Goal: Obtain resource: Obtain resource

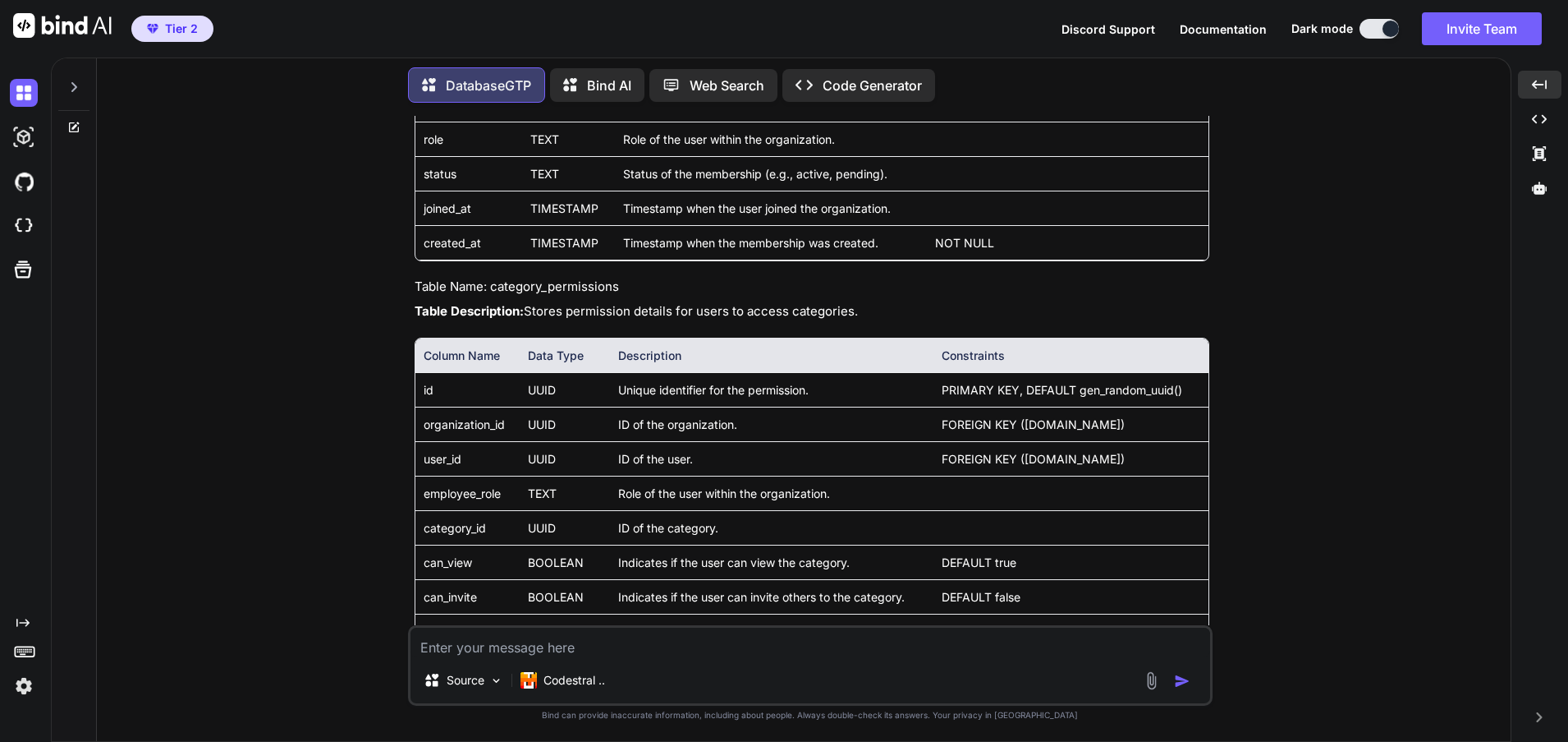
scroll to position [4943, 0]
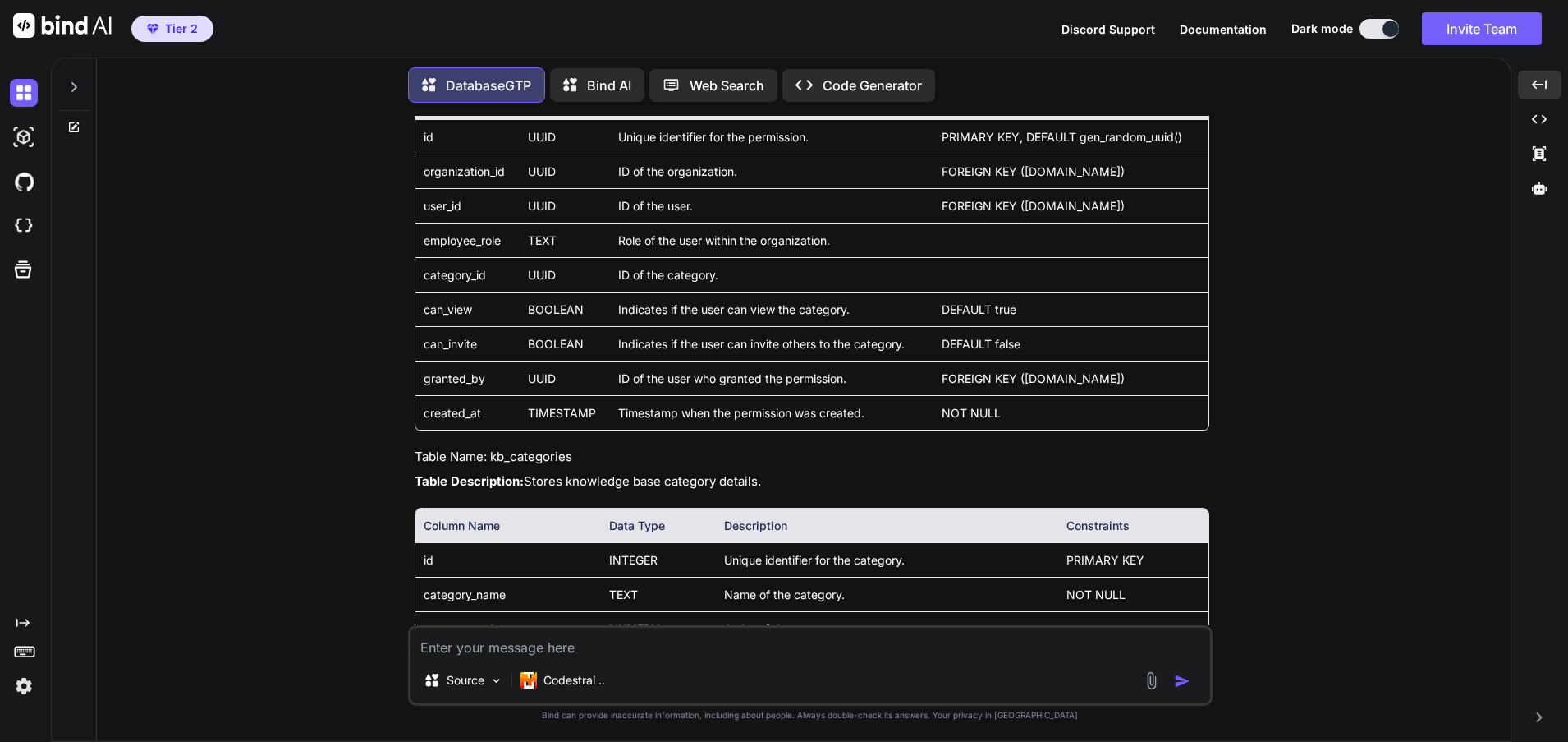
click at [74, 122] on icon at bounding box center [75, 125] width 7 height 7
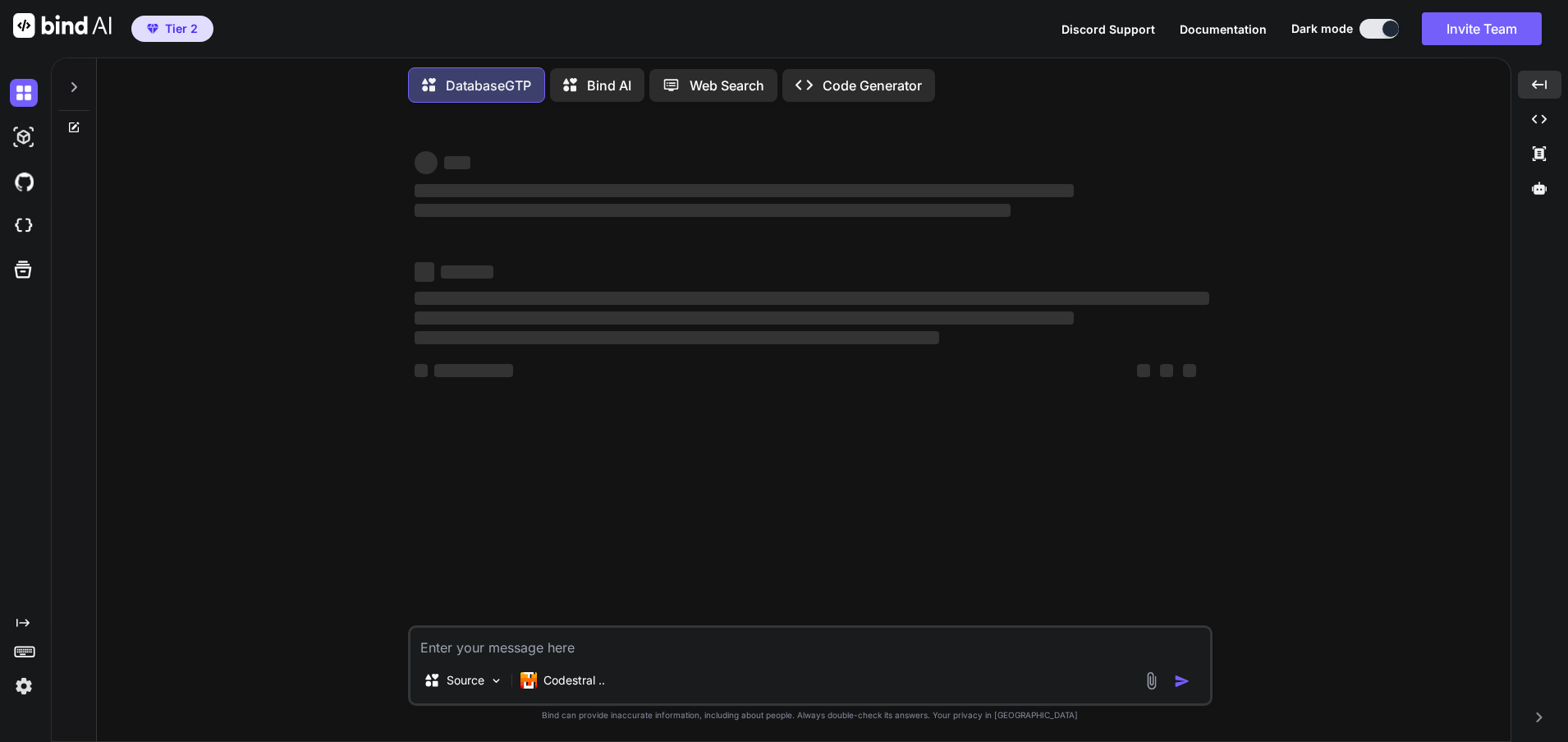
scroll to position [0, 0]
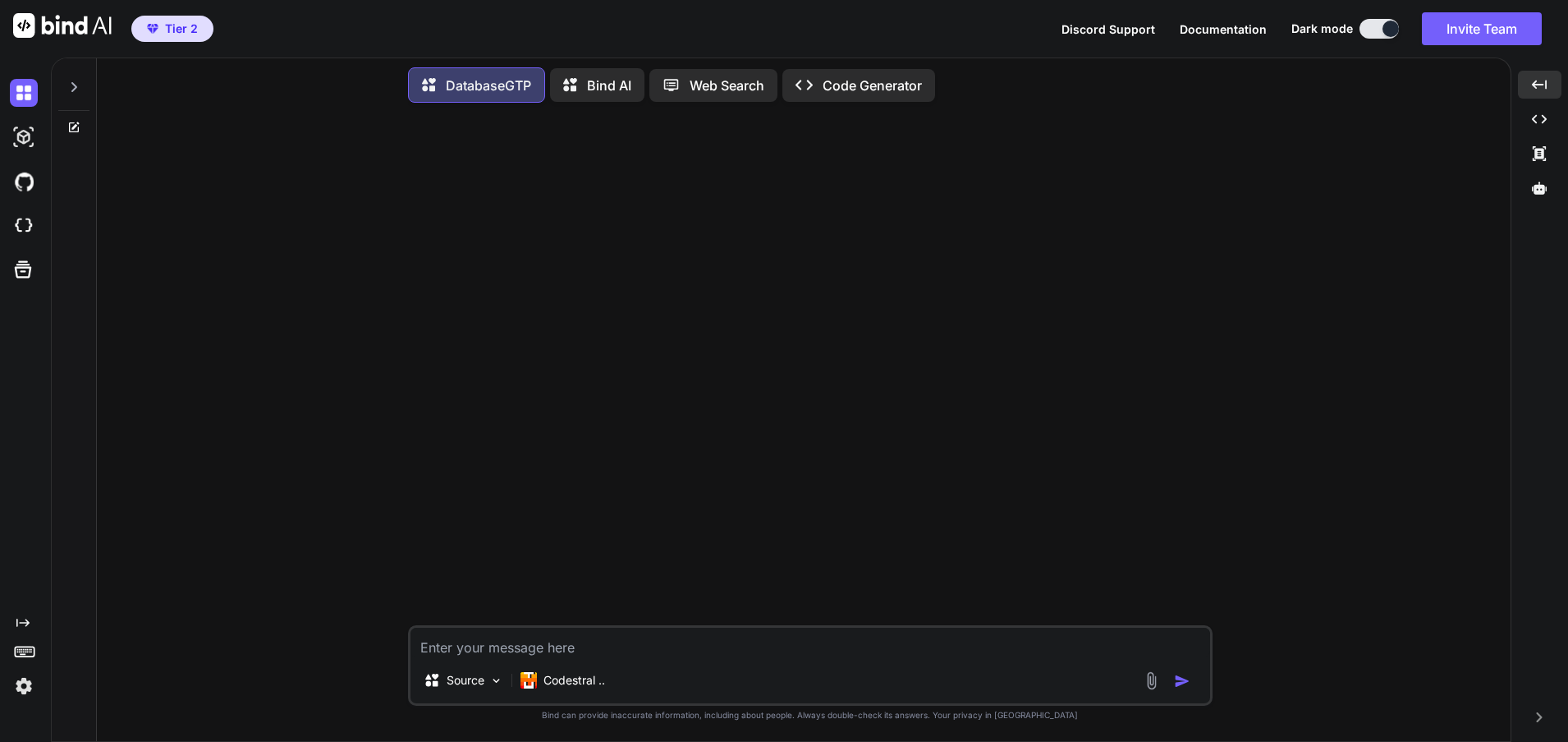
click at [70, 122] on icon at bounding box center [74, 127] width 13 height 13
click at [60, 82] on div at bounding box center [74, 82] width 31 height 57
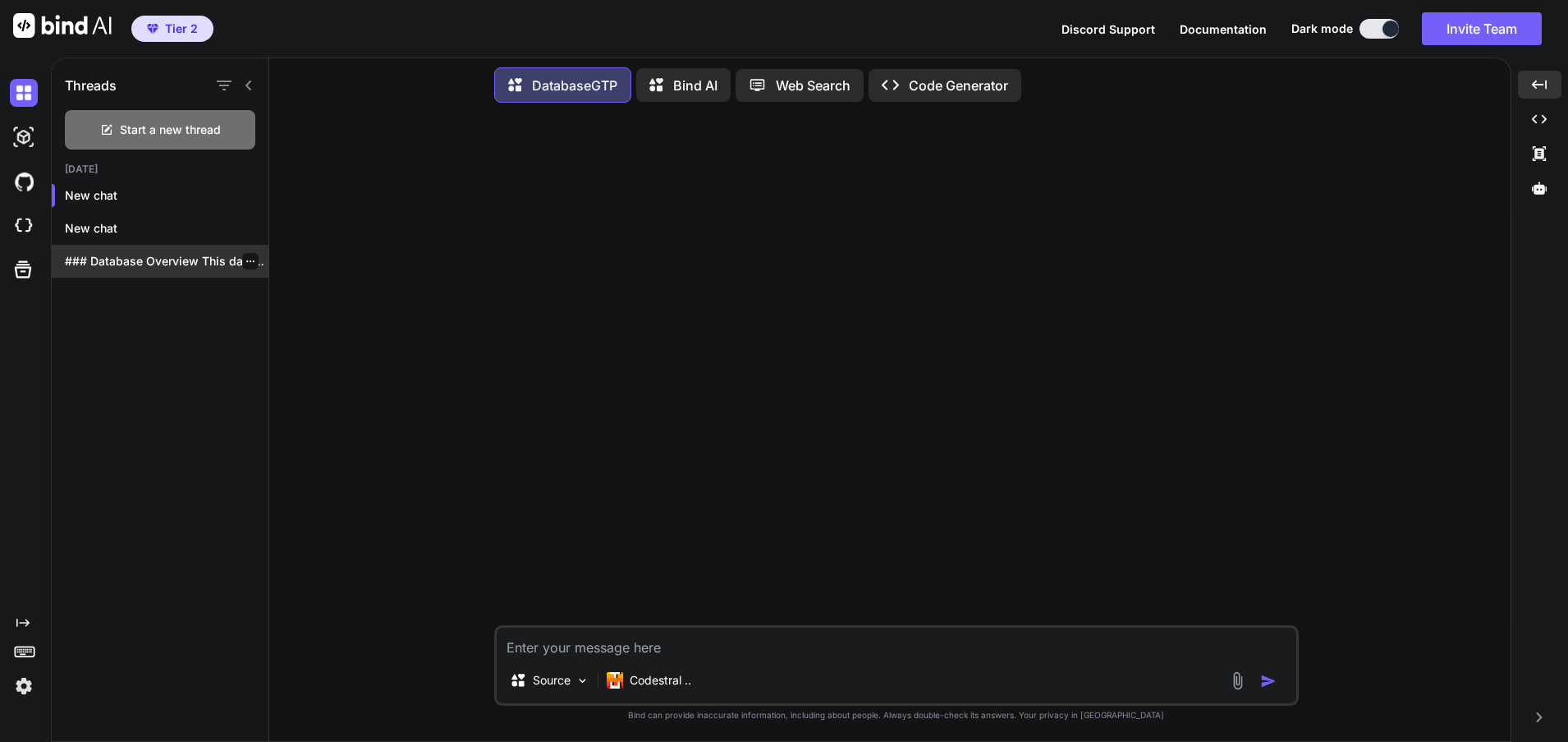
click at [158, 260] on p "### Database Overview This database sup..." at bounding box center [167, 261] width 204 height 16
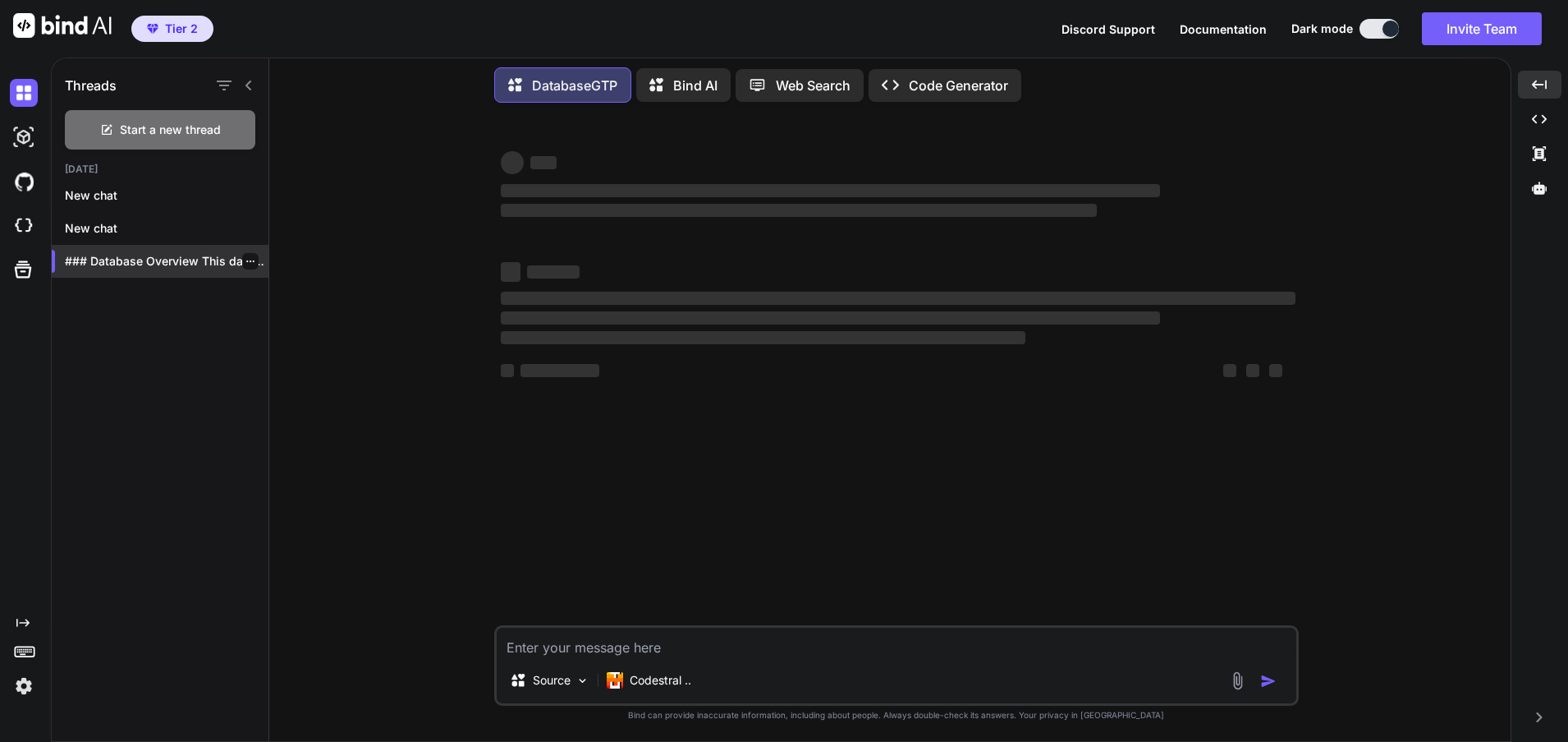
type textarea "x"
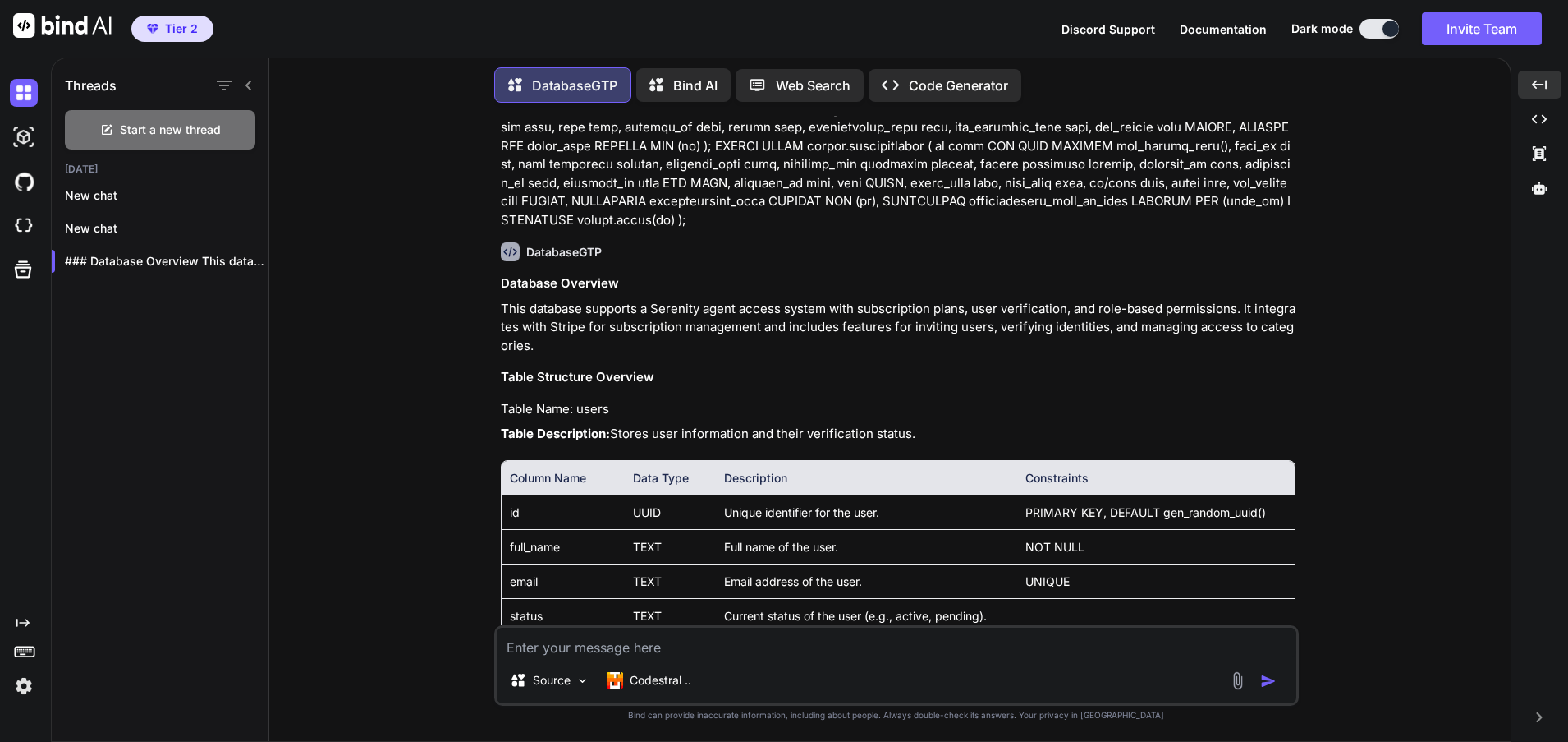
scroll to position [1067, 0]
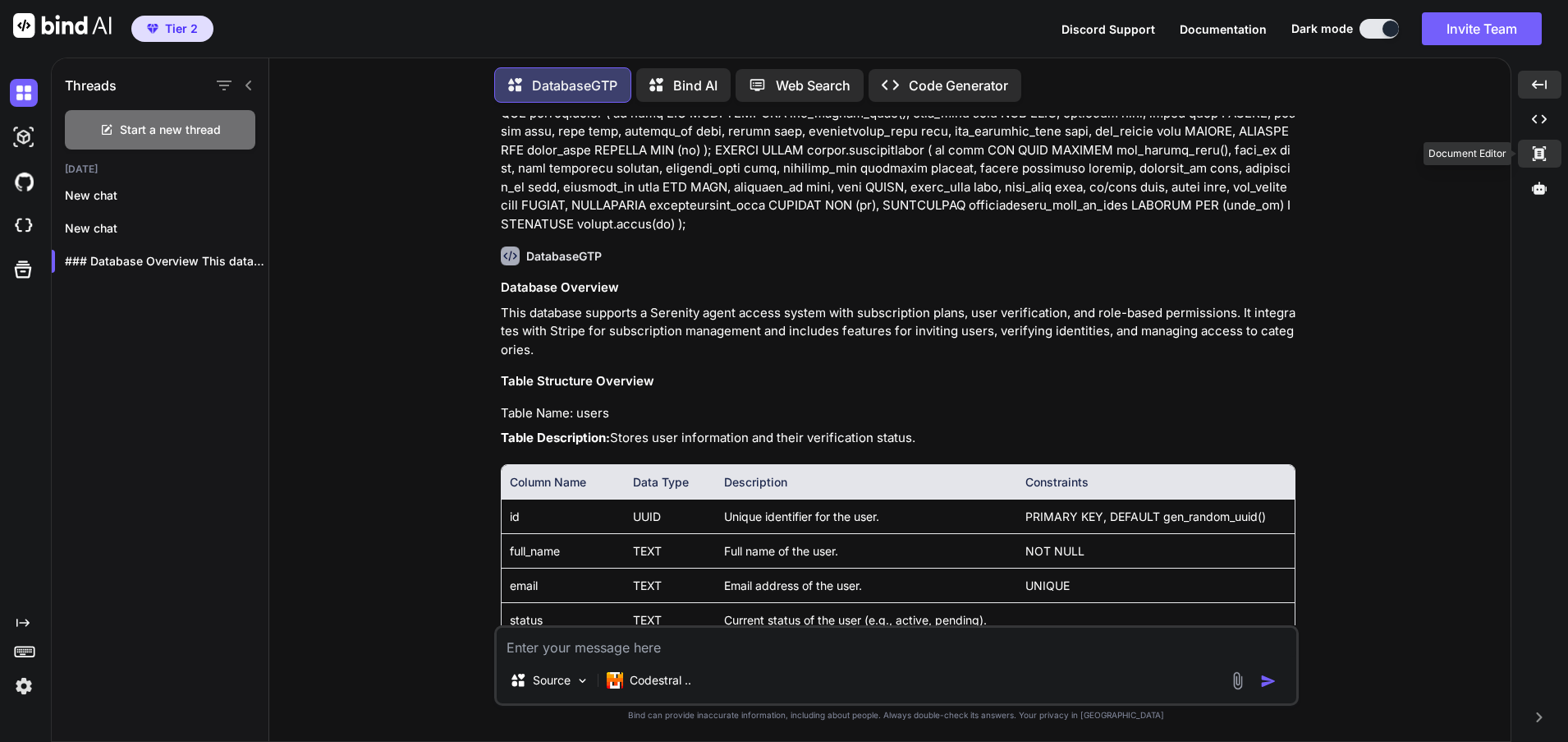
click at [1537, 150] on icon at bounding box center [1539, 154] width 13 height 15
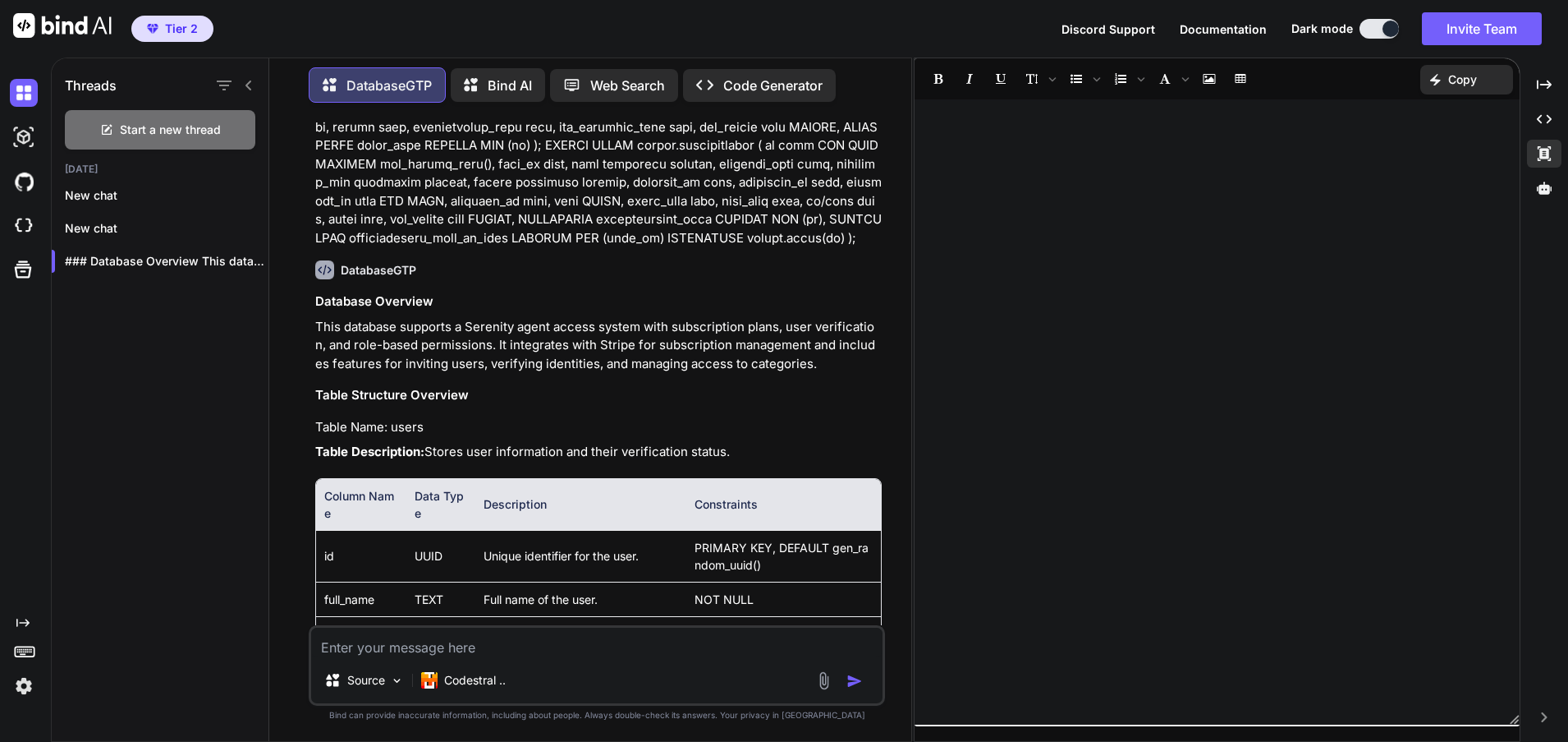
scroll to position [1643, 0]
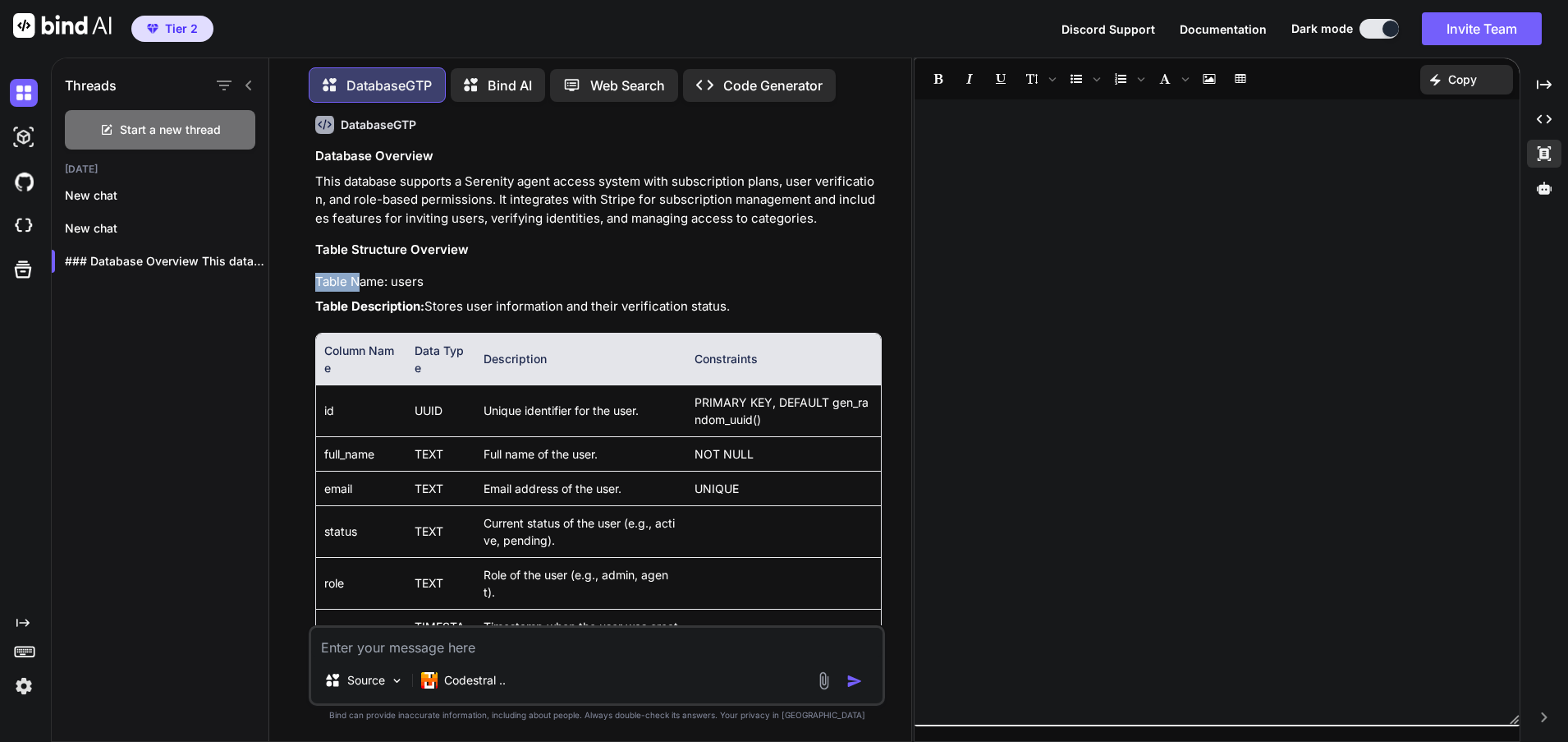
drag, startPoint x: 313, startPoint y: 257, endPoint x: 361, endPoint y: 247, distance: 49.0
click at [361, 247] on div "You DatabaseGTP Database Overview This database supports a Serenity agent acces…" at bounding box center [599, 371] width 573 height 509
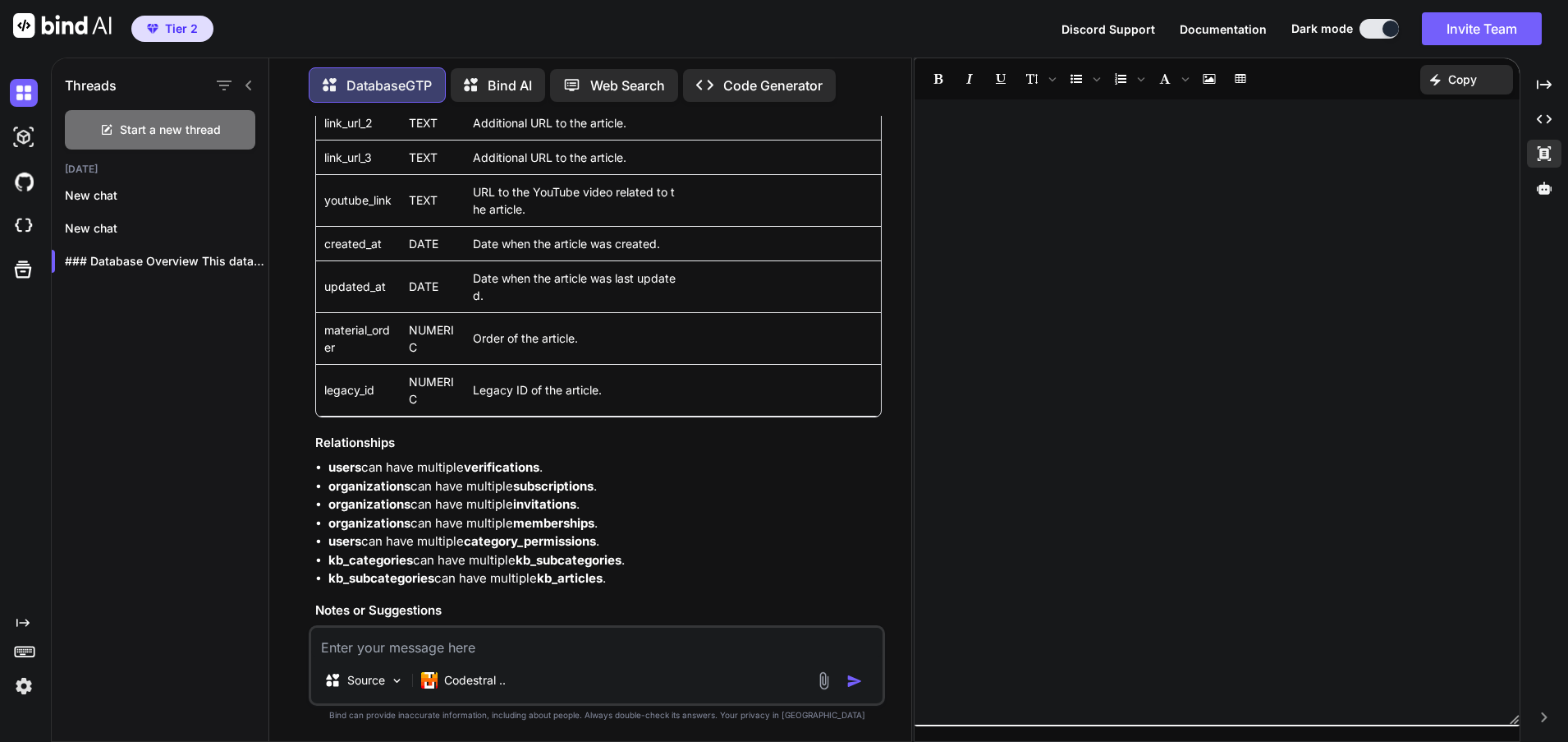
scroll to position [7897, 0]
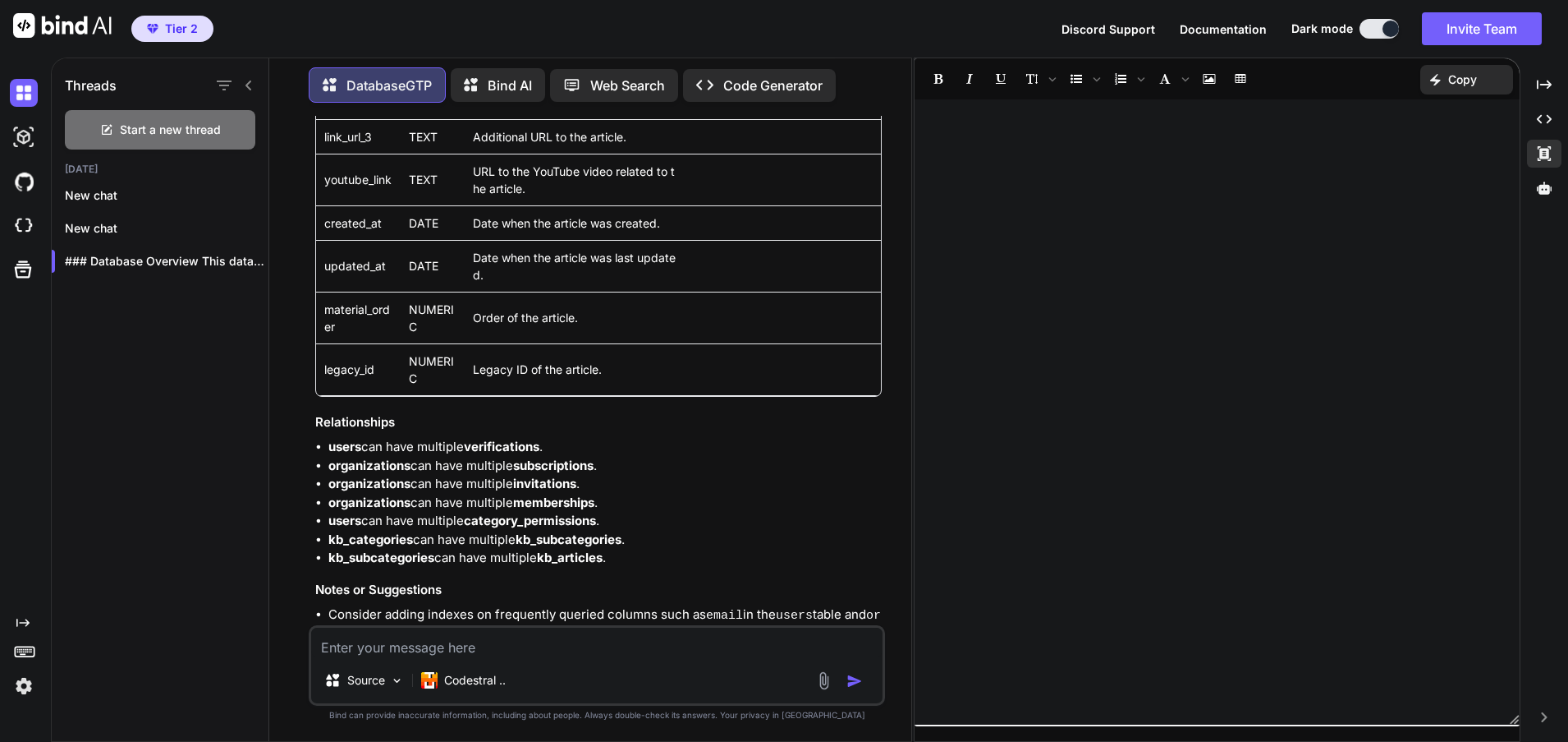
drag, startPoint x: 312, startPoint y: 136, endPoint x: 421, endPoint y: 588, distance: 465.0
click at [421, 588] on div "You DatabaseGTP Database Overview This database supports a Serenity agent acces…" at bounding box center [599, 371] width 573 height 509
copy div "Database Overview This database supports a Serenity agent access system with su…"
click at [991, 145] on div at bounding box center [1217, 412] width 605 height 609
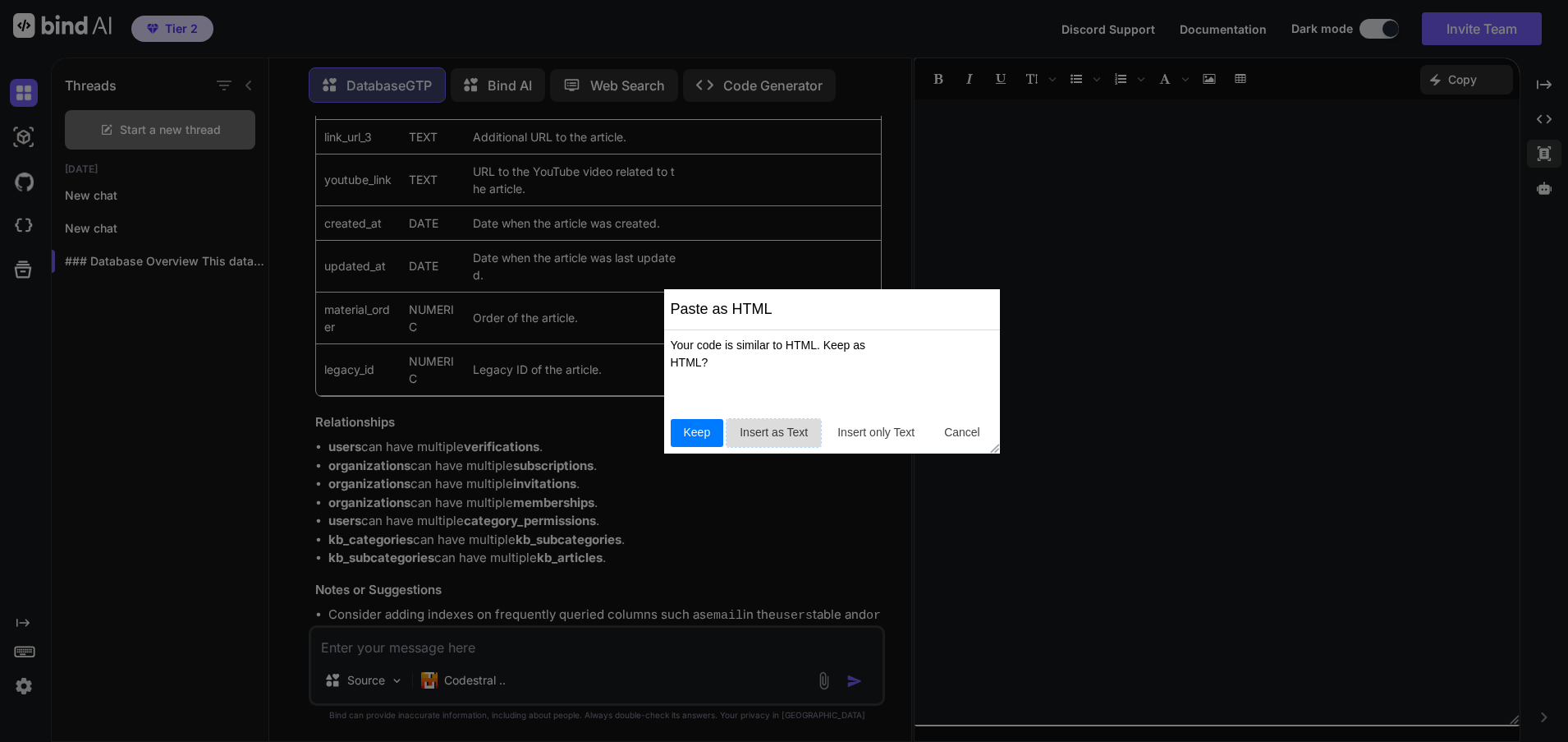
click at [757, 436] on span "Insert as Text" at bounding box center [774, 432] width 81 height 17
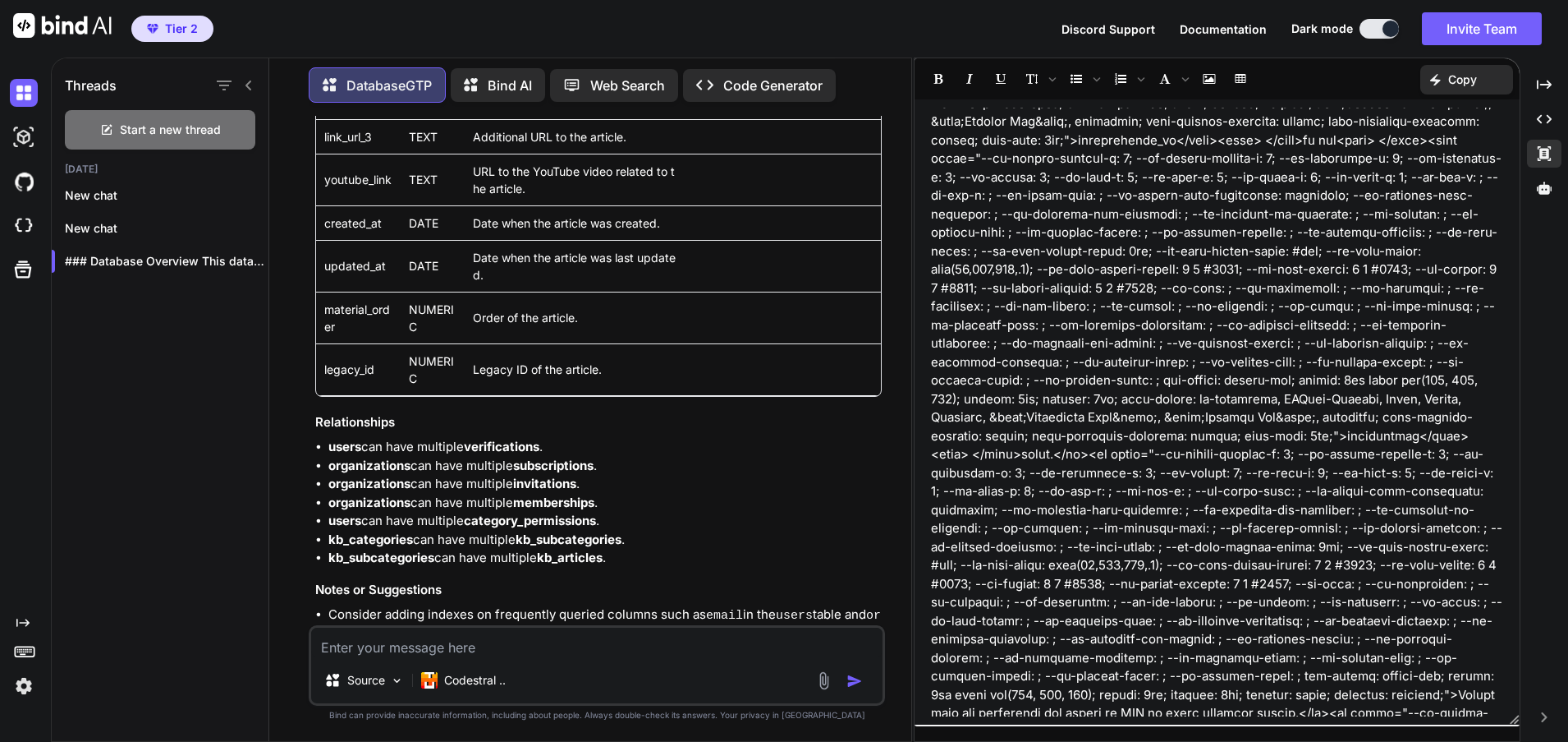
scroll to position [189184, 0]
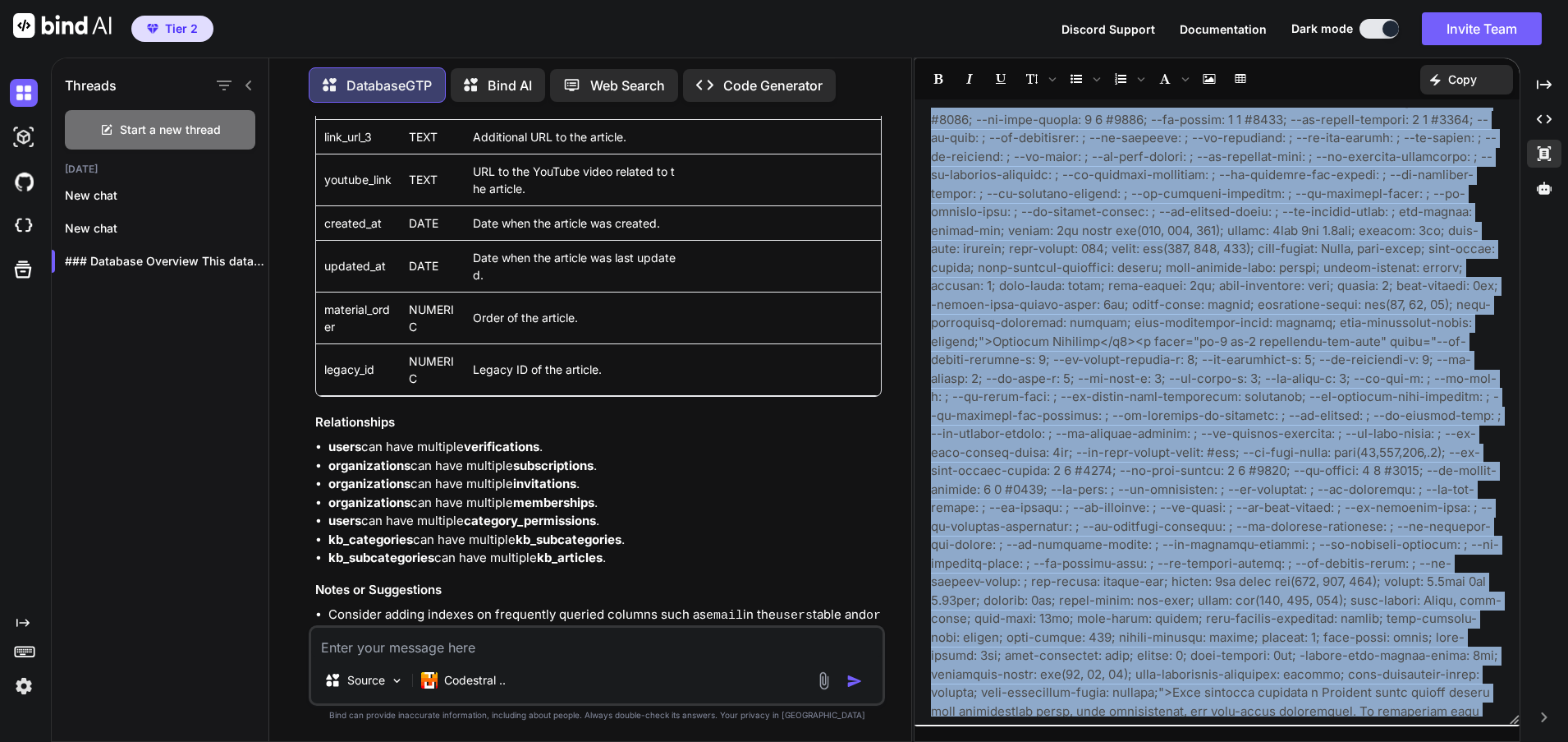
scroll to position [0, 0]
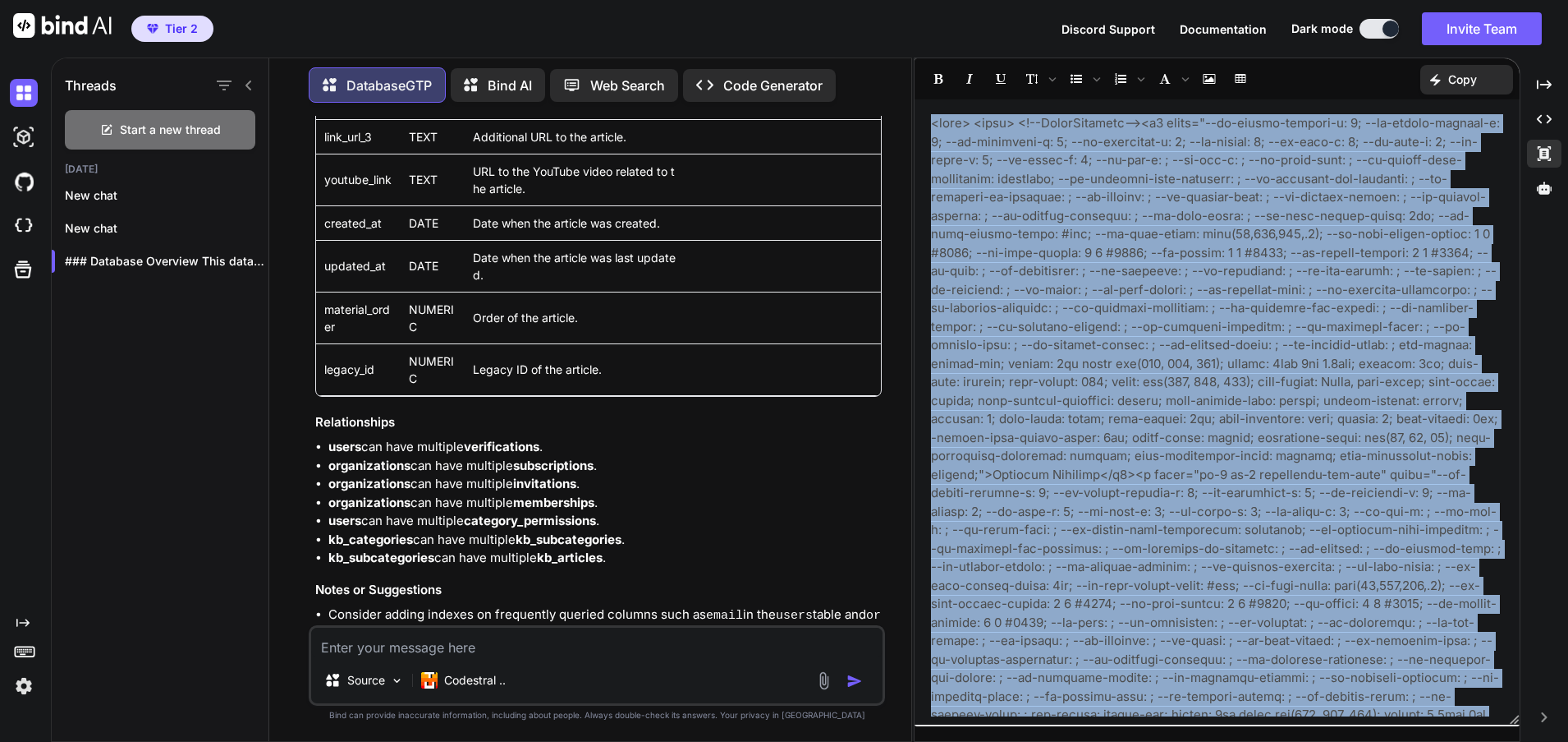
drag, startPoint x: 1473, startPoint y: 696, endPoint x: 904, endPoint y: 38, distance: 869.9
click at [904, 38] on div "Tier 2 Discord Support Documentation Dark mode Invite Team Created with Pixso. …" at bounding box center [784, 371] width 1568 height 742
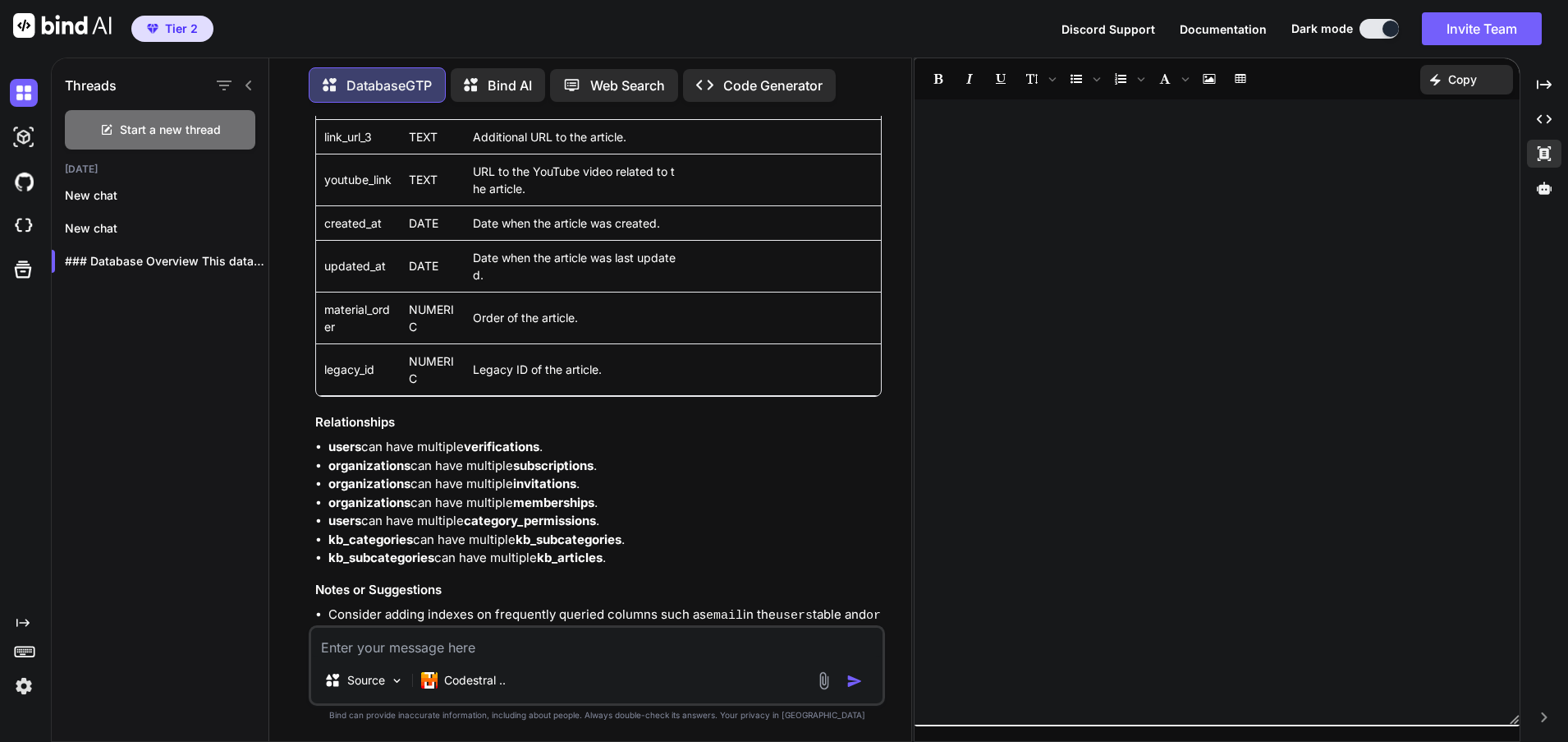
click at [959, 122] on p "﻿" at bounding box center [1217, 123] width 572 height 19
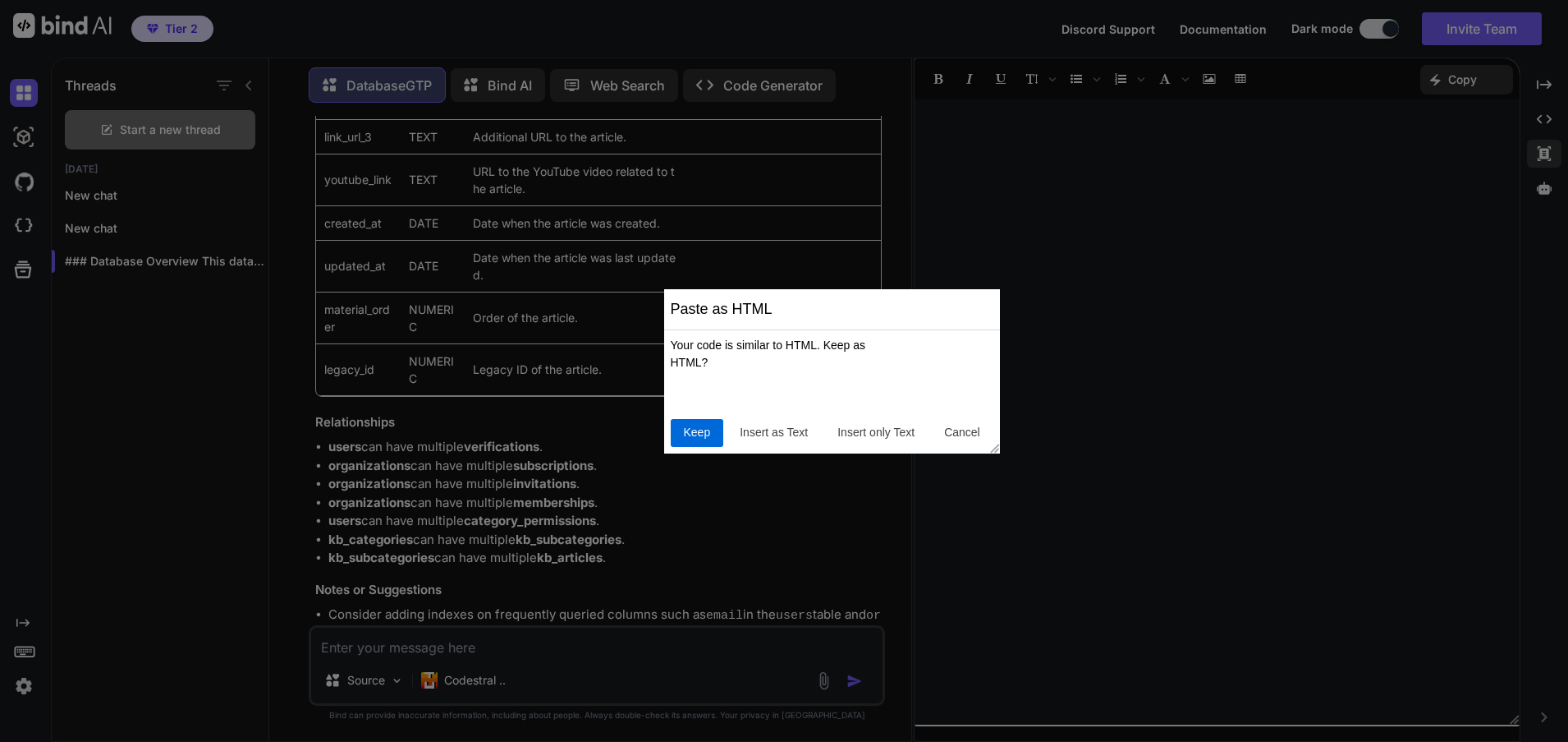
click at [691, 431] on span "Keep" at bounding box center [697, 432] width 40 height 17
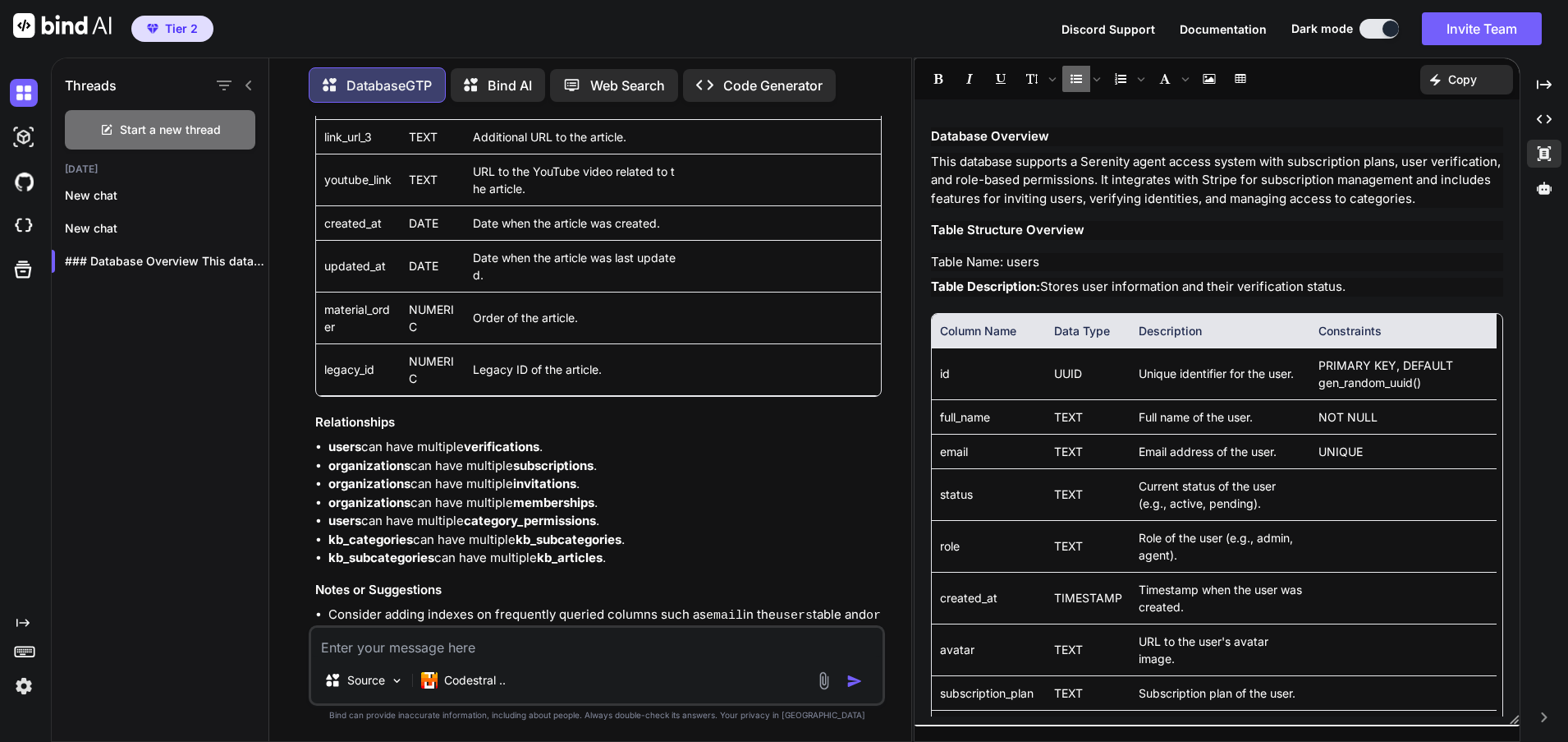
click at [1053, 132] on h3 "Database Overview" at bounding box center [1217, 136] width 572 height 19
click at [1014, 182] on p "This database supports a Serenity agent access system with subscription plans, …" at bounding box center [1217, 181] width 572 height 56
click at [1065, 233] on h3 "Table Structure Overview" at bounding box center [1217, 230] width 572 height 19
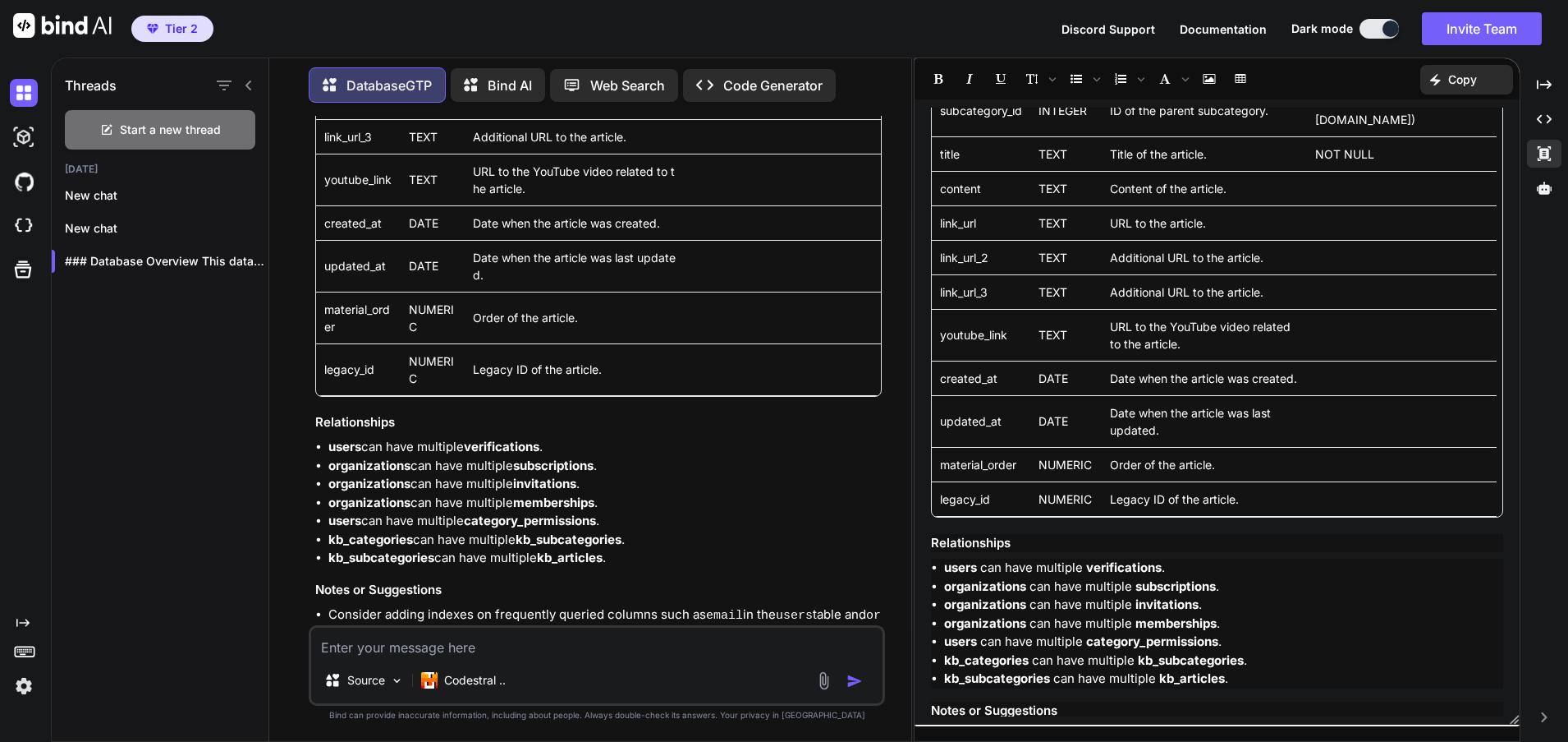
scroll to position [5881, 0]
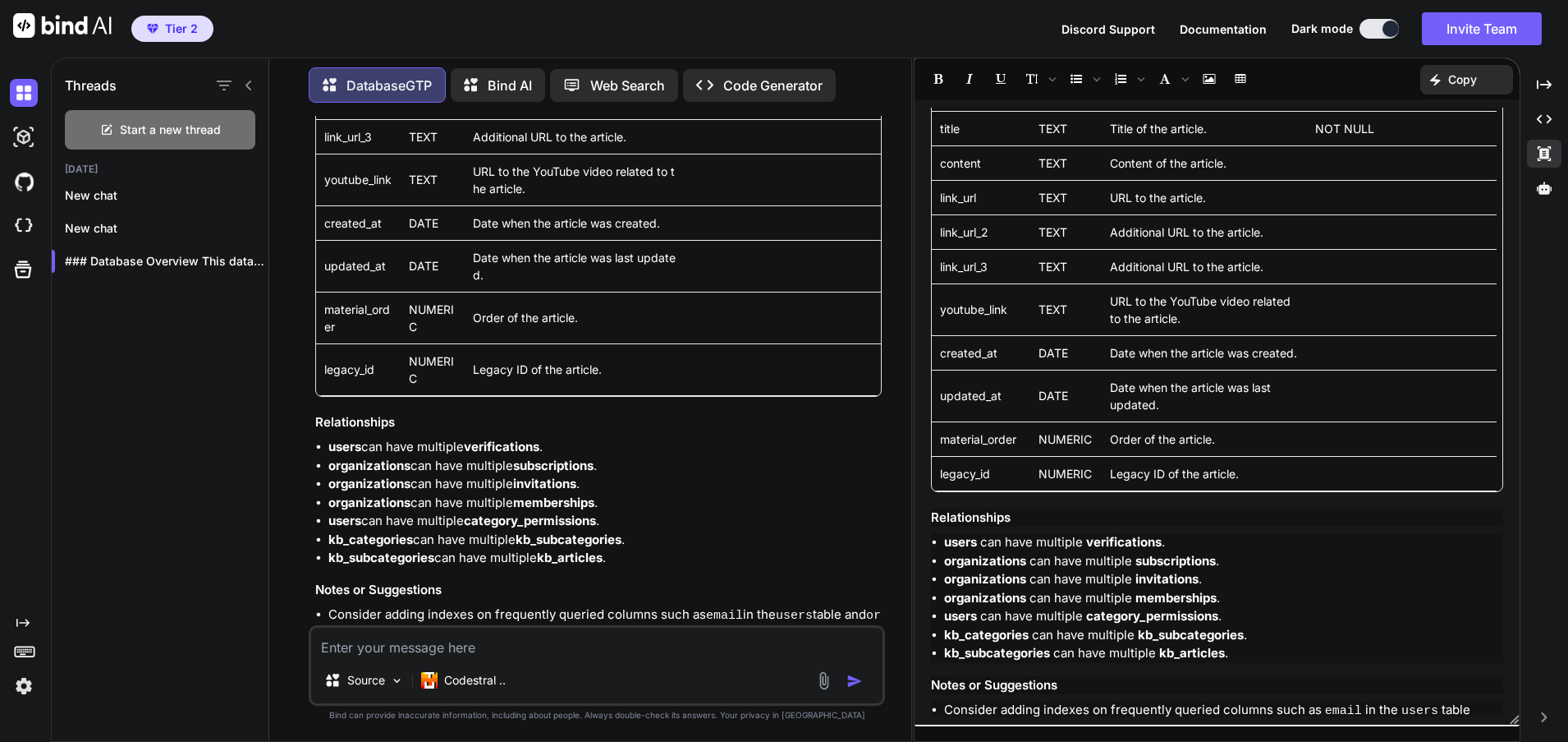
click at [1452, 81] on p "Copy" at bounding box center [1462, 80] width 29 height 16
click at [1417, 154] on span "Copy Content" at bounding box center [1425, 150] width 75 height 16
